Goal: Information Seeking & Learning: Learn about a topic

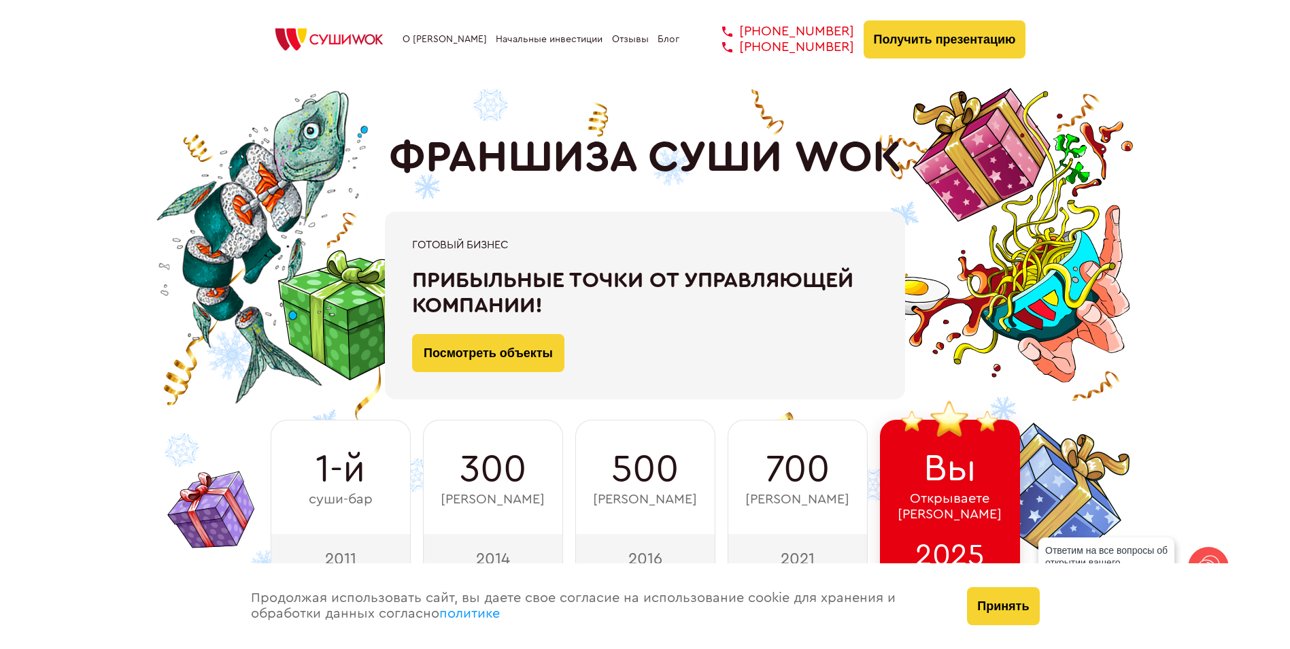
click at [526, 36] on link "Начальные инвестиции" at bounding box center [549, 39] width 107 height 11
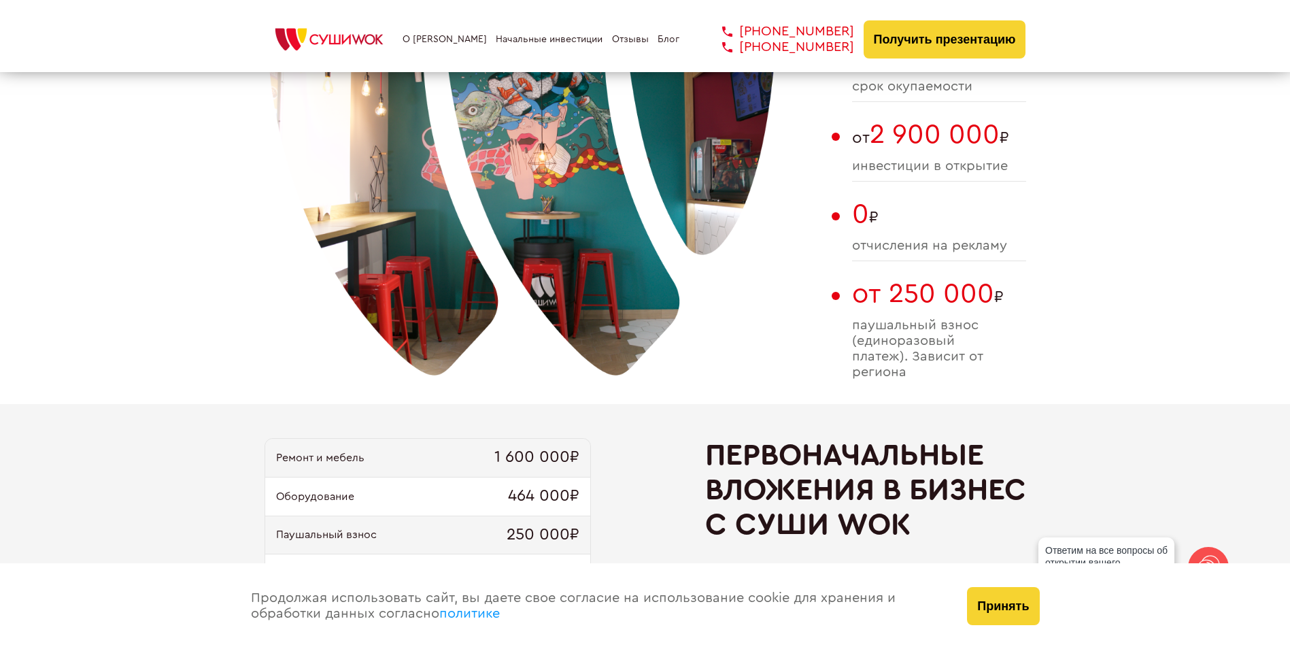
scroll to position [1041, 0]
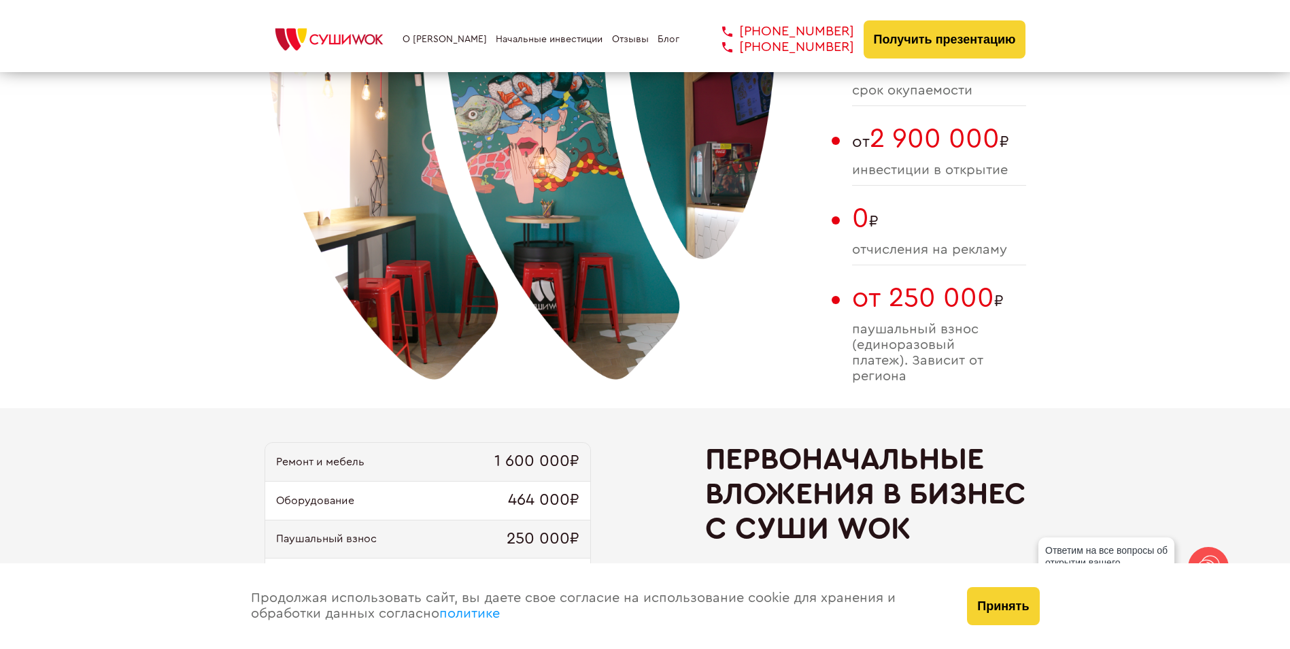
click at [437, 50] on div "О франшизе Начальные инвестиции Отзывы Блог +7 812 308 77 70 +7 800 200 21 01 +…" at bounding box center [646, 39] width 762 height 38
click at [436, 43] on link "О [PERSON_NAME]" at bounding box center [445, 39] width 84 height 11
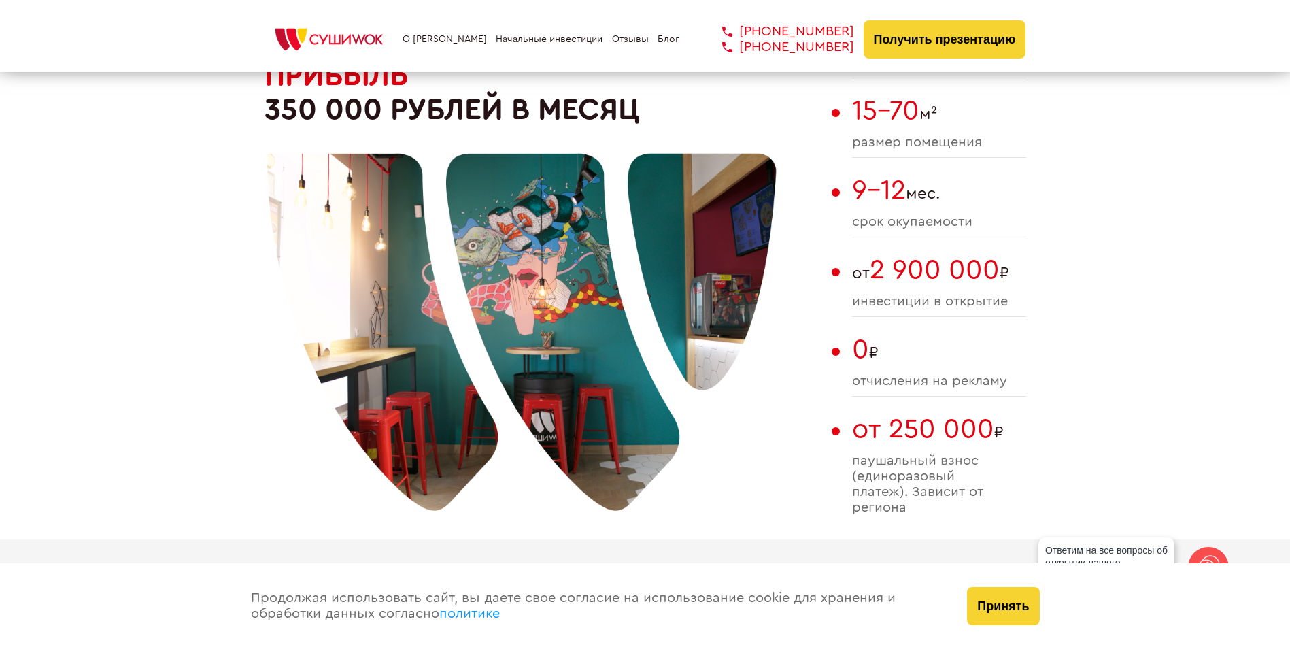
click at [454, 39] on link "О [PERSON_NAME]" at bounding box center [445, 39] width 84 height 11
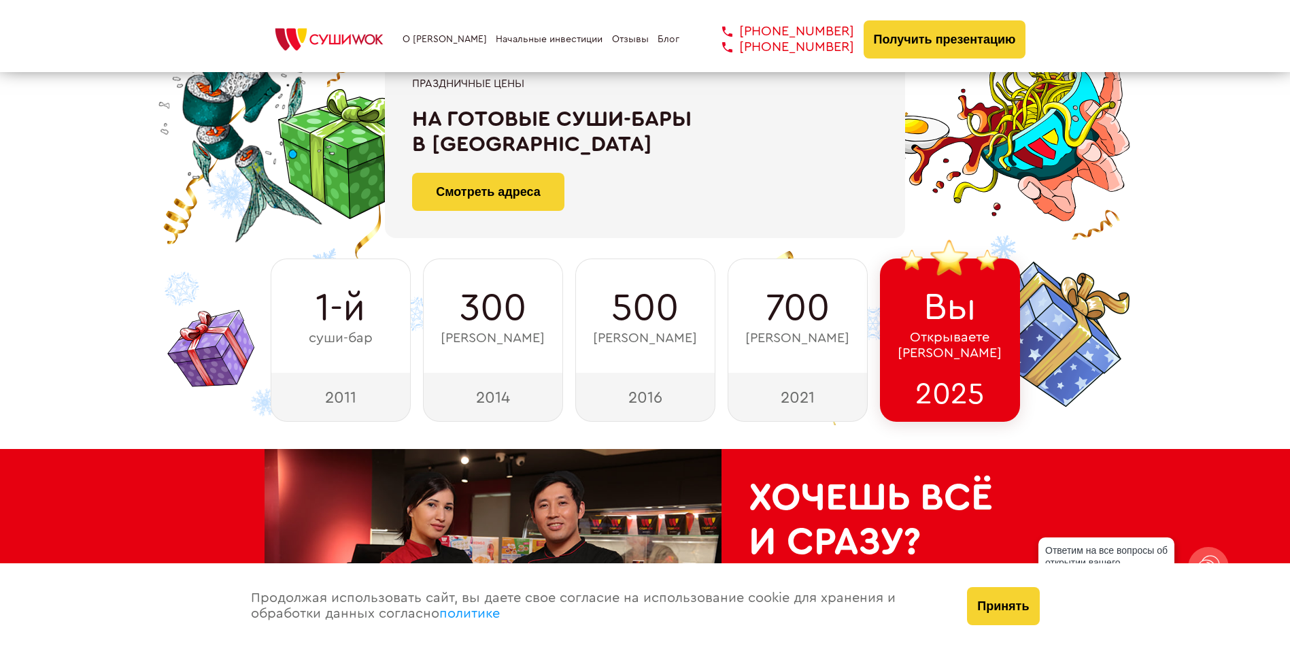
click at [421, 41] on link "О [PERSON_NAME]" at bounding box center [445, 39] width 84 height 11
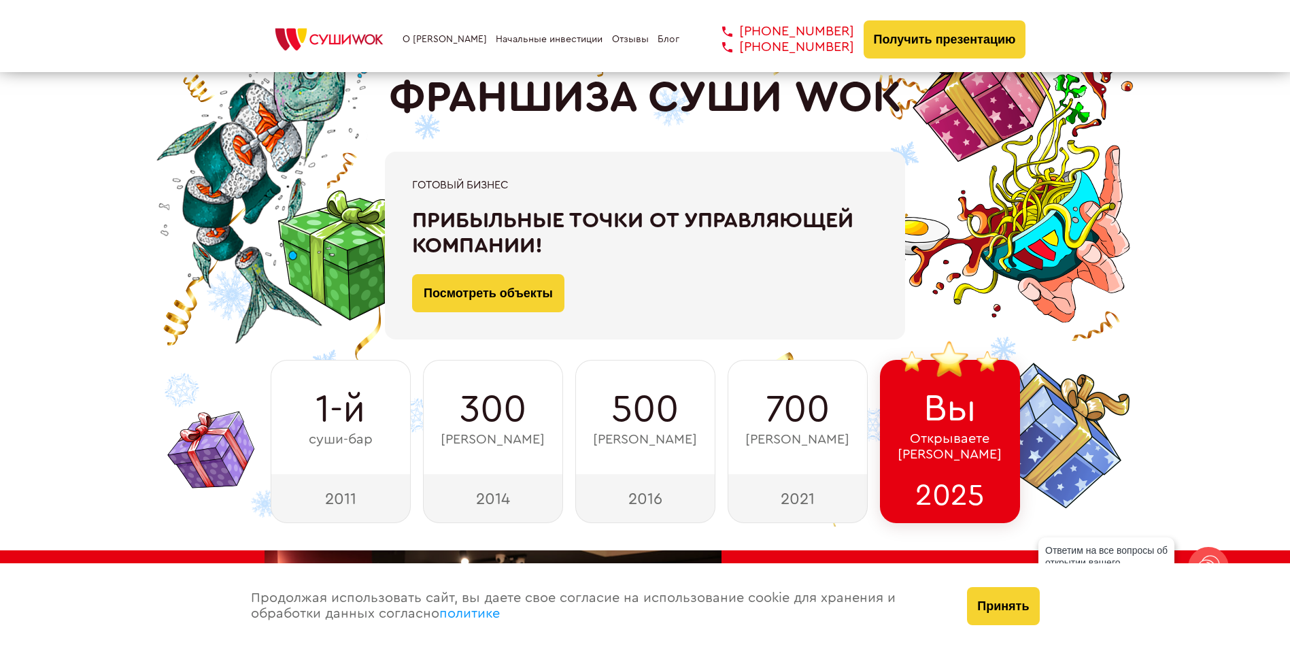
scroll to position [0, 0]
